Goal: Browse casually: Explore the website without a specific task or goal

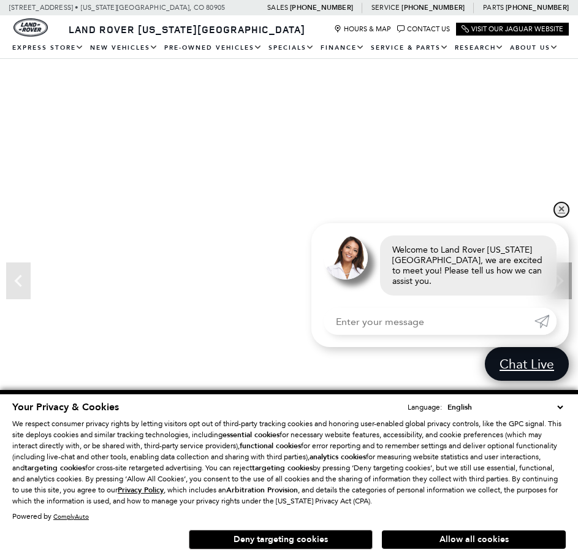
click at [563, 217] on link "✕" at bounding box center [561, 209] width 15 height 15
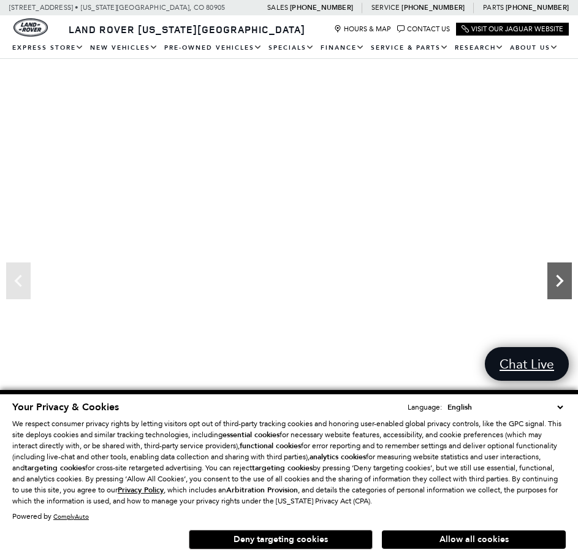
click at [554, 286] on icon "Next" at bounding box center [559, 280] width 25 height 25
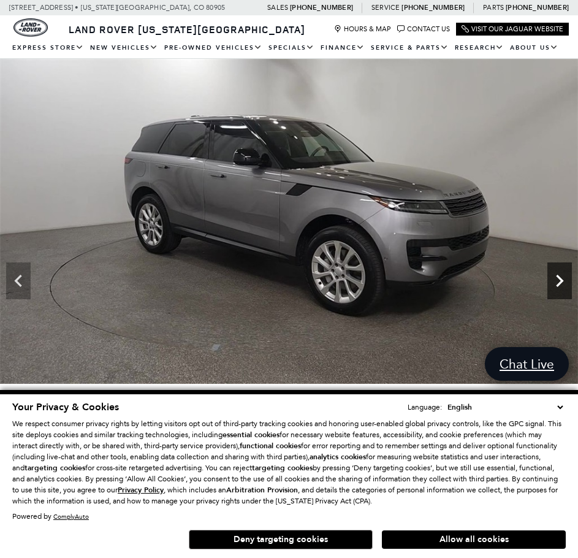
click at [554, 286] on icon "Next" at bounding box center [559, 280] width 25 height 25
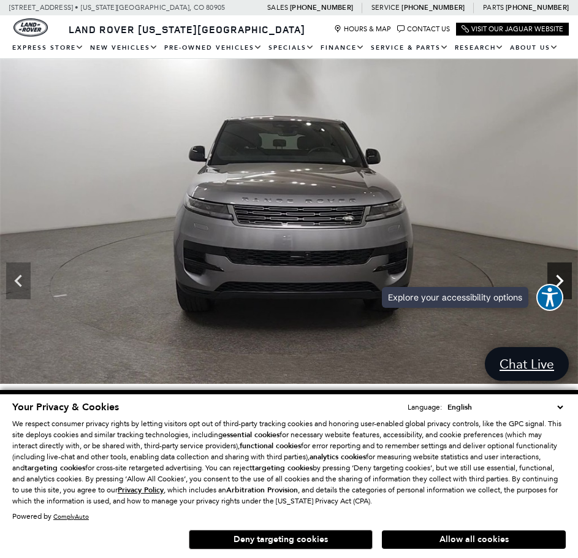
click at [563, 273] on icon "Next" at bounding box center [559, 280] width 25 height 25
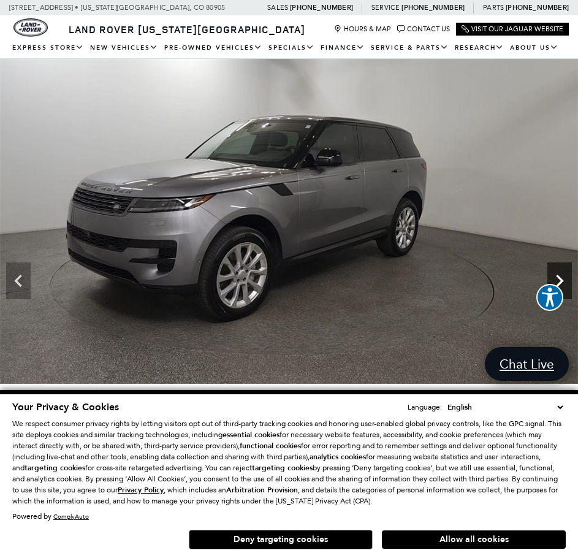
click at [563, 273] on icon "Next" at bounding box center [559, 280] width 25 height 25
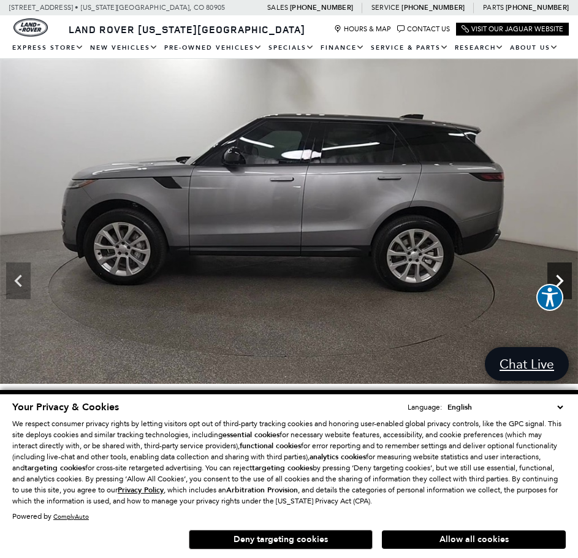
click at [563, 273] on icon "Next" at bounding box center [559, 280] width 25 height 25
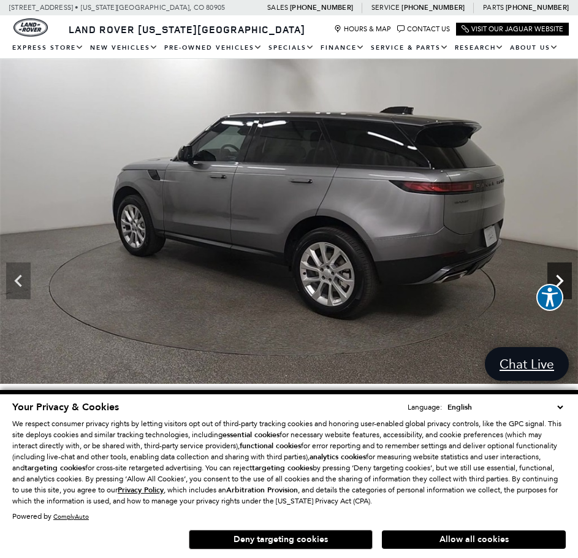
click at [563, 273] on icon "Next" at bounding box center [559, 280] width 25 height 25
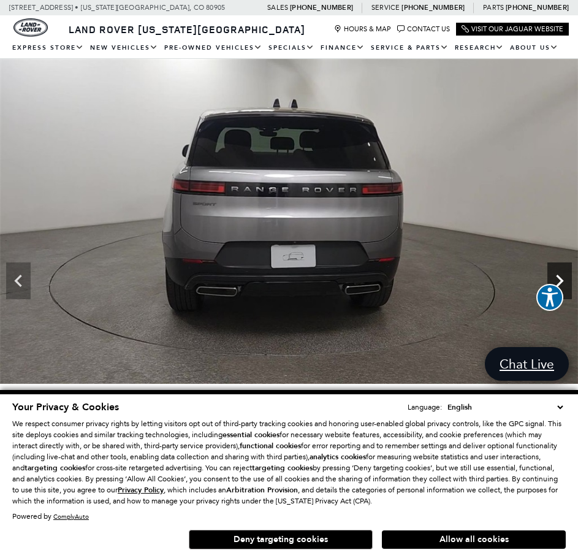
click at [563, 273] on icon "Next" at bounding box center [559, 280] width 25 height 25
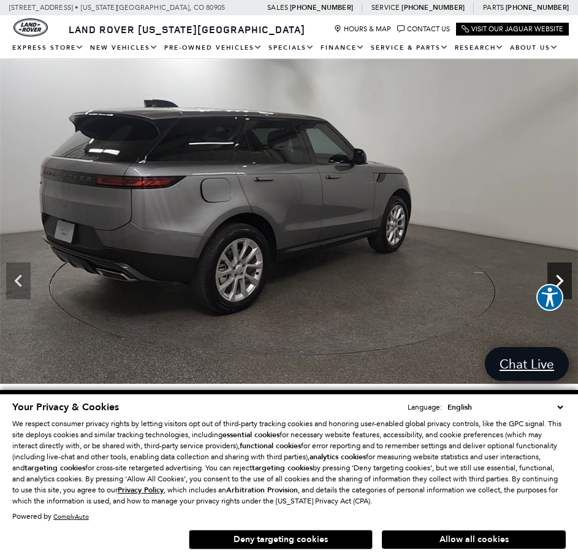
click at [563, 273] on icon "Next" at bounding box center [559, 280] width 25 height 25
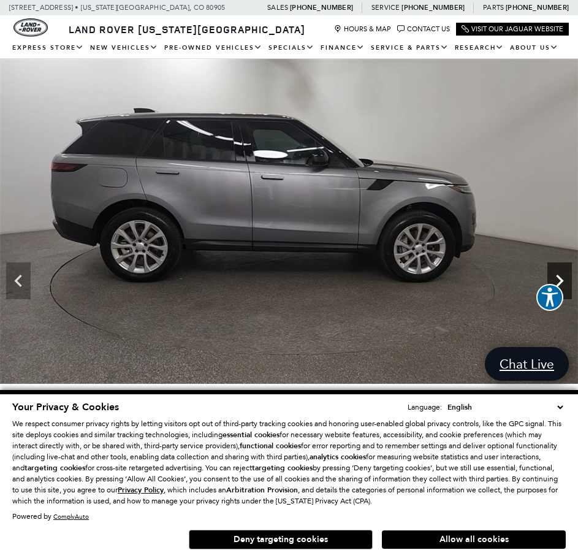
click at [563, 273] on icon "Next" at bounding box center [559, 280] width 25 height 25
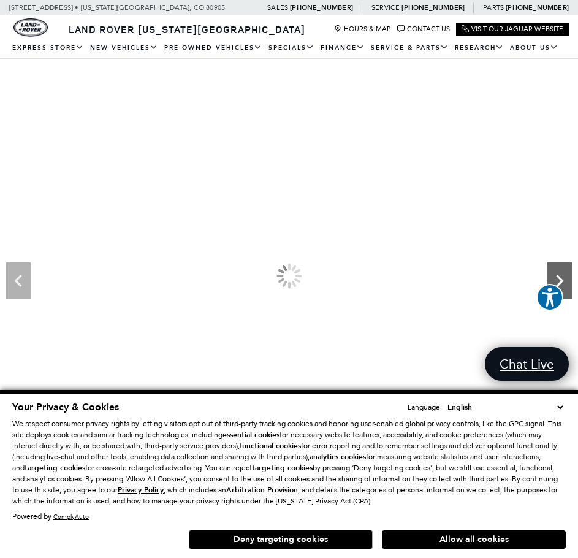
click at [563, 273] on icon "Next" at bounding box center [559, 280] width 25 height 25
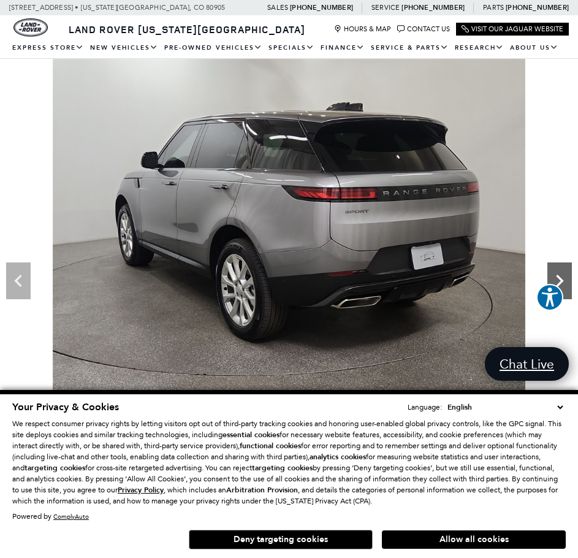
click at [563, 273] on icon "Next" at bounding box center [559, 280] width 25 height 25
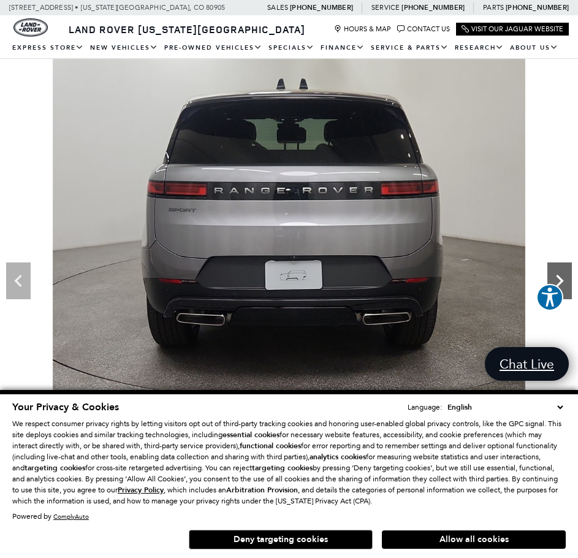
click at [563, 273] on icon "Next" at bounding box center [559, 280] width 25 height 25
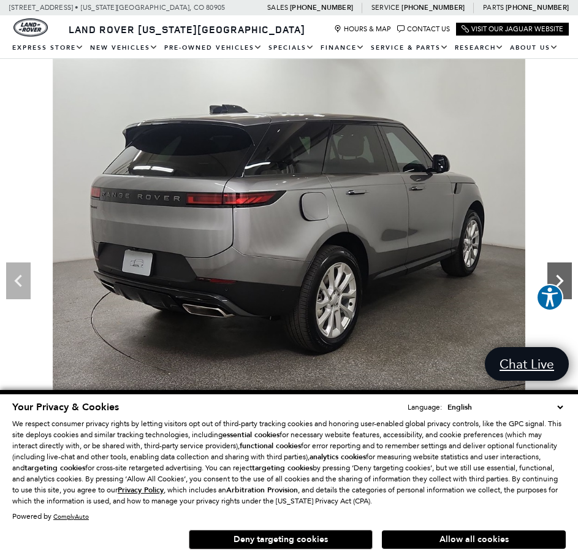
click at [563, 273] on icon "Next" at bounding box center [559, 280] width 25 height 25
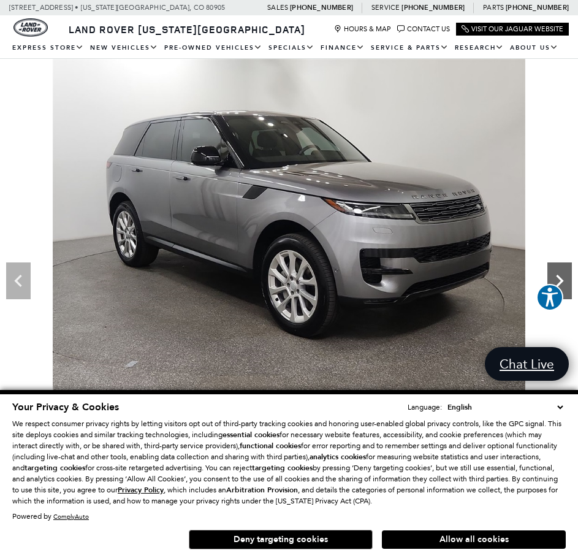
click at [563, 273] on icon "Next" at bounding box center [559, 280] width 25 height 25
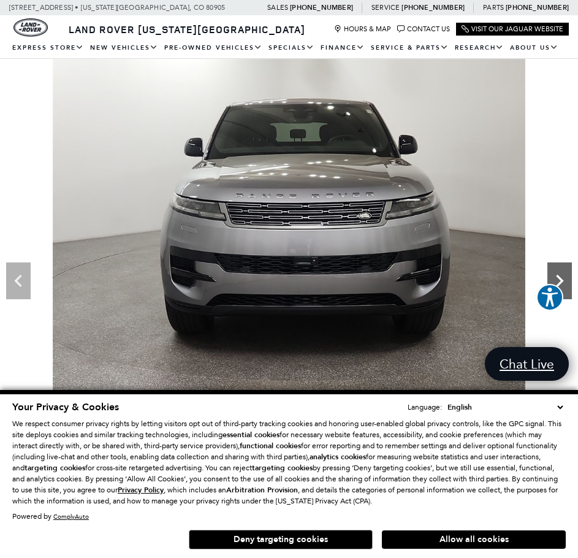
click at [563, 273] on icon "Next" at bounding box center [559, 280] width 25 height 25
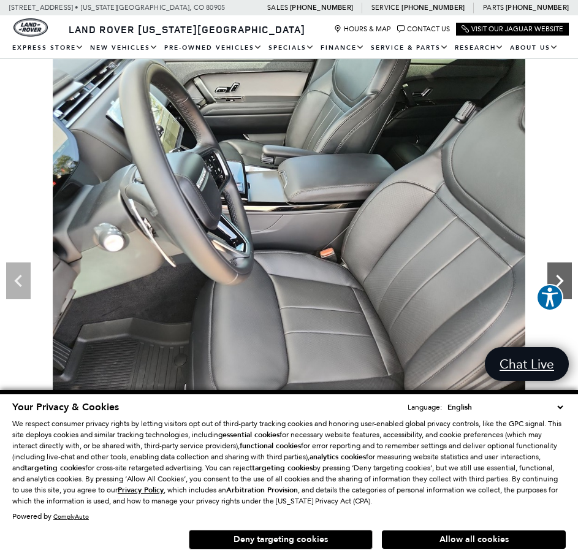
click at [563, 273] on icon "Next" at bounding box center [559, 280] width 25 height 25
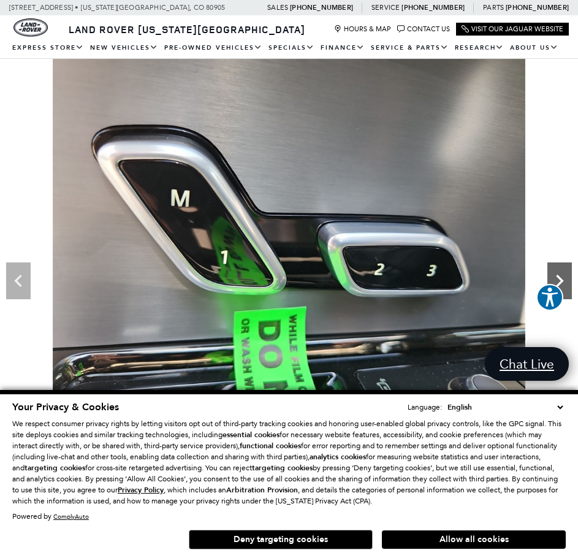
click at [563, 273] on icon "Next" at bounding box center [559, 280] width 25 height 25
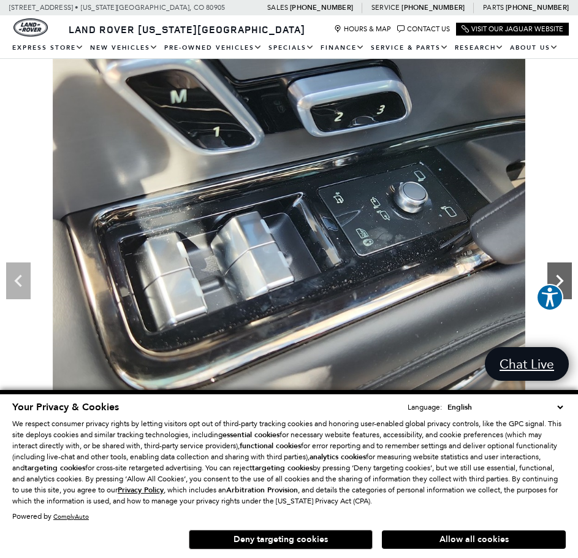
click at [563, 273] on icon "Next" at bounding box center [559, 280] width 25 height 25
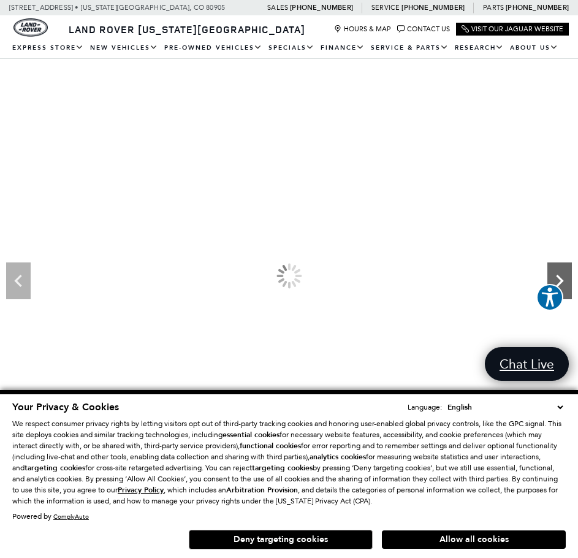
click at [563, 273] on icon "Next" at bounding box center [559, 280] width 25 height 25
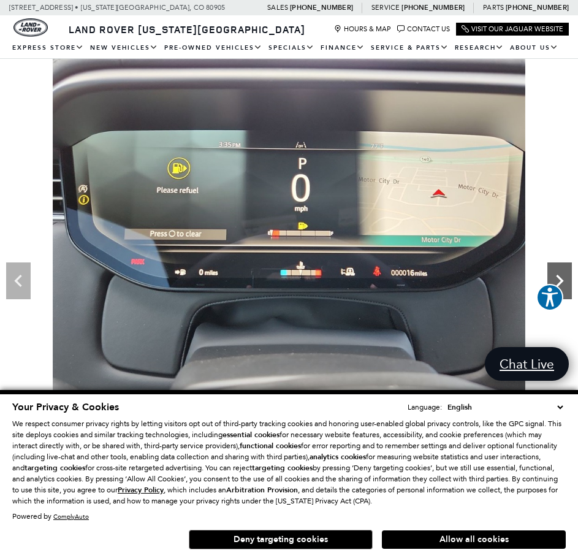
click at [563, 273] on icon "Next" at bounding box center [559, 280] width 25 height 25
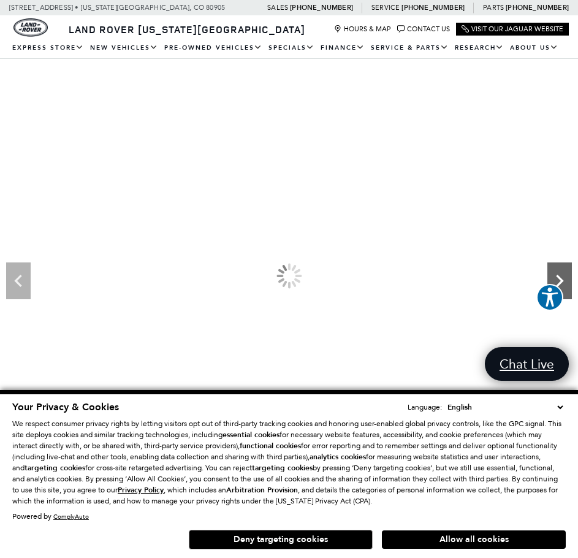
click at [563, 273] on icon "Next" at bounding box center [559, 280] width 25 height 25
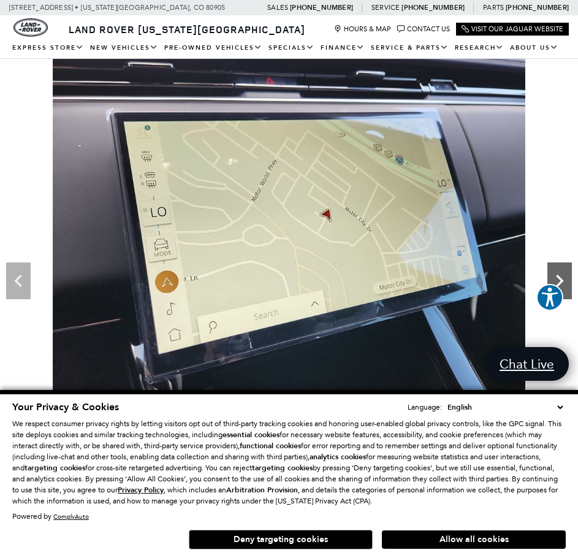
click at [563, 273] on icon "Next" at bounding box center [559, 280] width 25 height 25
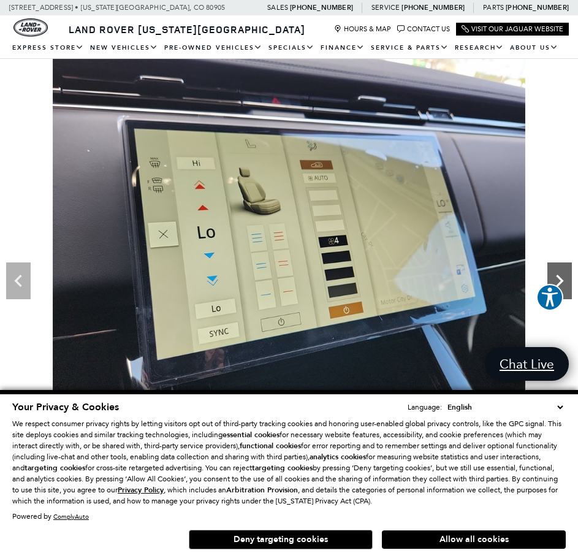
click at [563, 273] on icon "Next" at bounding box center [559, 280] width 25 height 25
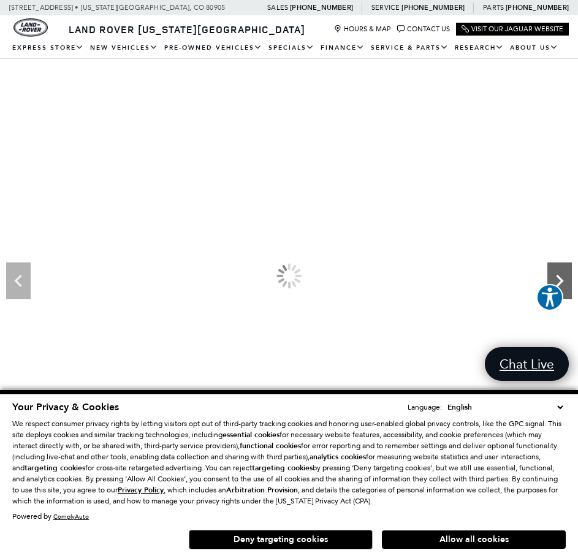
click at [563, 273] on icon "Next" at bounding box center [559, 280] width 25 height 25
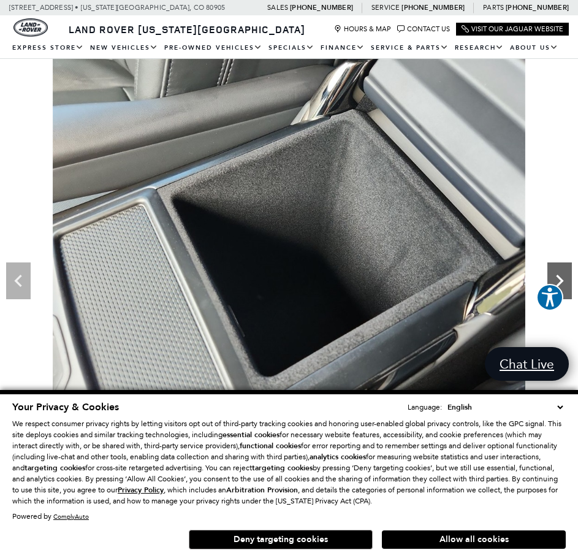
click at [563, 273] on icon "Next" at bounding box center [559, 280] width 25 height 25
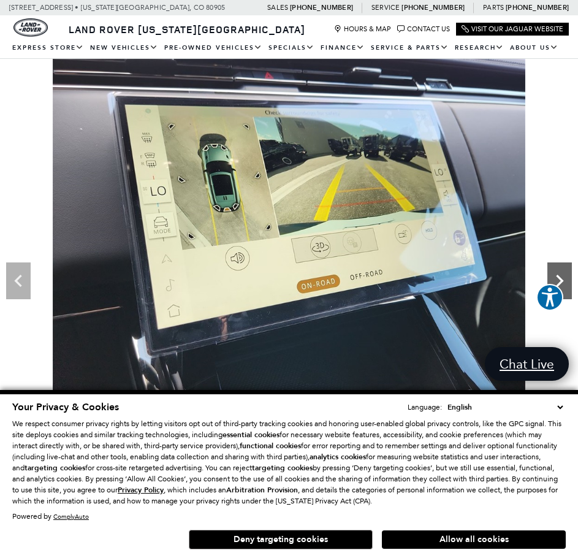
click at [563, 273] on icon "Next" at bounding box center [559, 280] width 25 height 25
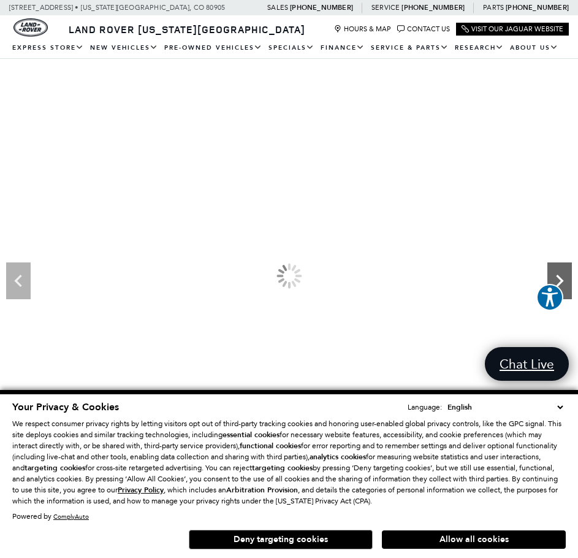
click at [563, 273] on icon "Next" at bounding box center [559, 280] width 25 height 25
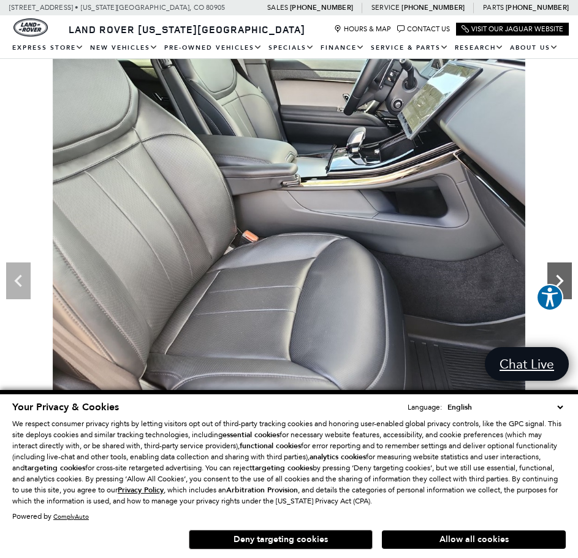
click at [563, 273] on icon "Next" at bounding box center [559, 280] width 25 height 25
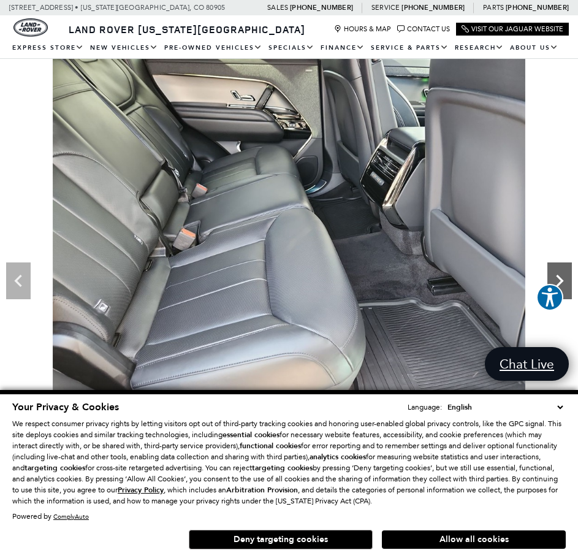
click at [563, 273] on icon "Next" at bounding box center [559, 280] width 25 height 25
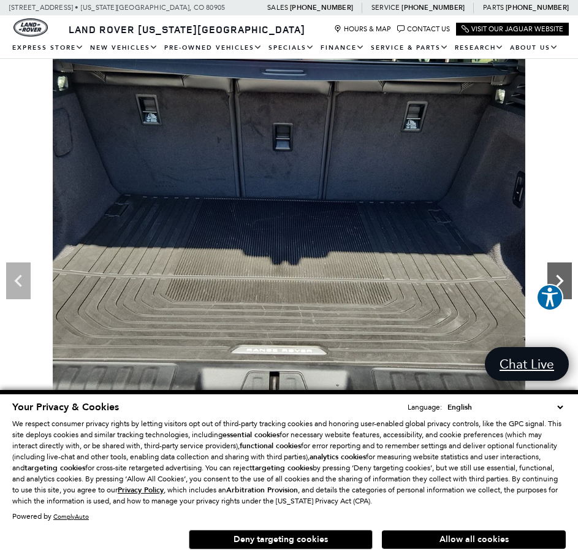
click at [563, 273] on icon "Next" at bounding box center [559, 280] width 25 height 25
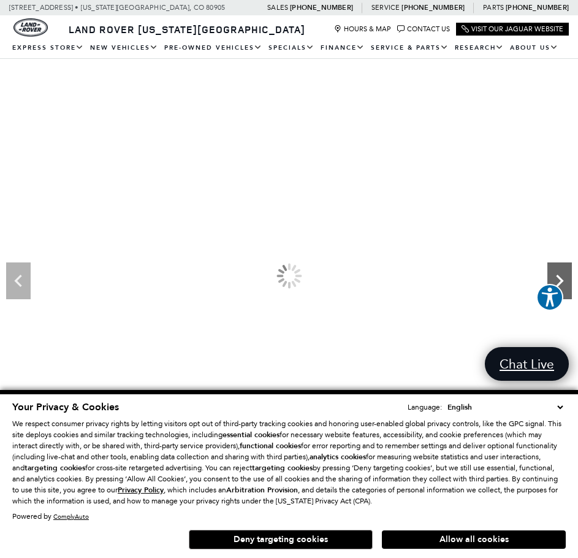
click at [563, 273] on icon "Next" at bounding box center [559, 280] width 25 height 25
